Goal: Book appointment/travel/reservation

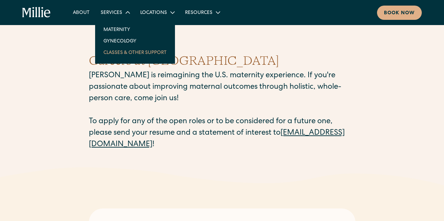
click at [122, 51] on link "Classes & Other Support" at bounding box center [135, 52] width 74 height 11
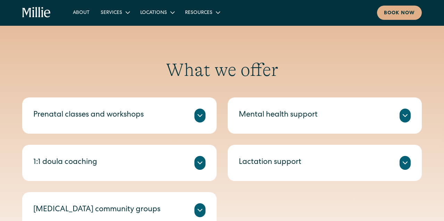
scroll to position [211, 0]
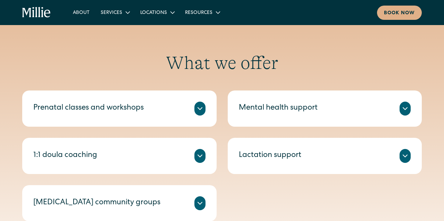
click at [286, 111] on div "Mental health support" at bounding box center [278, 108] width 79 height 11
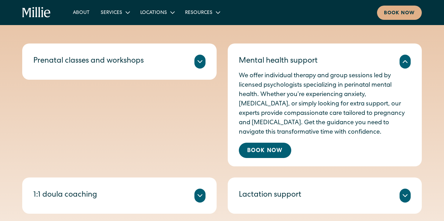
scroll to position [264, 0]
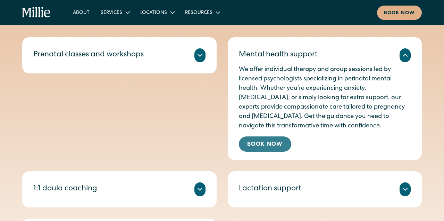
click at [257, 144] on link "Book Now" at bounding box center [265, 143] width 52 height 15
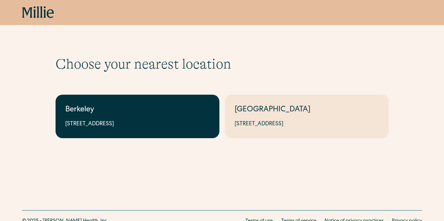
click at [95, 124] on div "2999 Regent St, Suite 524, Berkeley, CA 94705" at bounding box center [137, 124] width 145 height 8
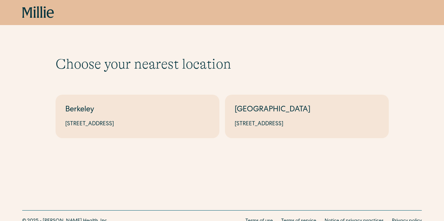
scroll to position [29, 0]
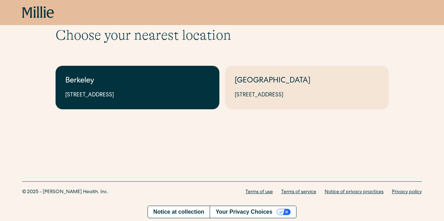
click at [100, 90] on link "Berkeley 2999 Regent St, Suite 524, Berkeley, CA 94705" at bounding box center [138, 87] width 164 height 43
click at [80, 78] on div "Berkeley" at bounding box center [137, 80] width 145 height 11
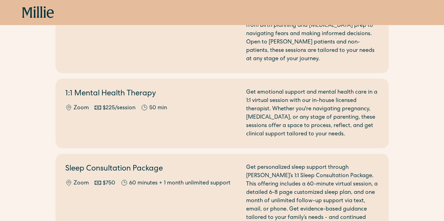
scroll to position [661, 0]
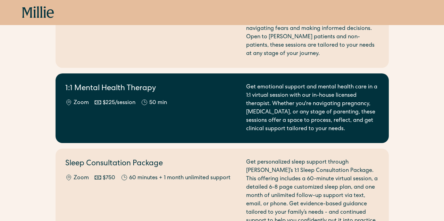
click at [177, 83] on h2 "1:1 Mental Health Therapy" at bounding box center [151, 88] width 173 height 11
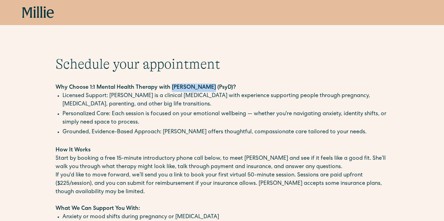
drag, startPoint x: 170, startPoint y: 89, endPoint x: 204, endPoint y: 90, distance: 34.4
click at [204, 90] on strong "Why Choose 1:1 Mental Health Therapy with [PERSON_NAME] (PsyD)?" at bounding box center [146, 88] width 181 height 6
copy strong "[PERSON_NAME]"
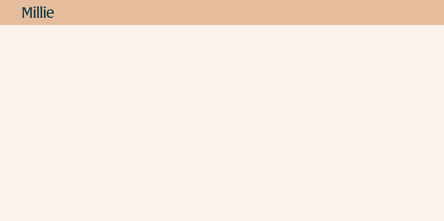
scroll to position [358, 0]
